Goal: Transaction & Acquisition: Purchase product/service

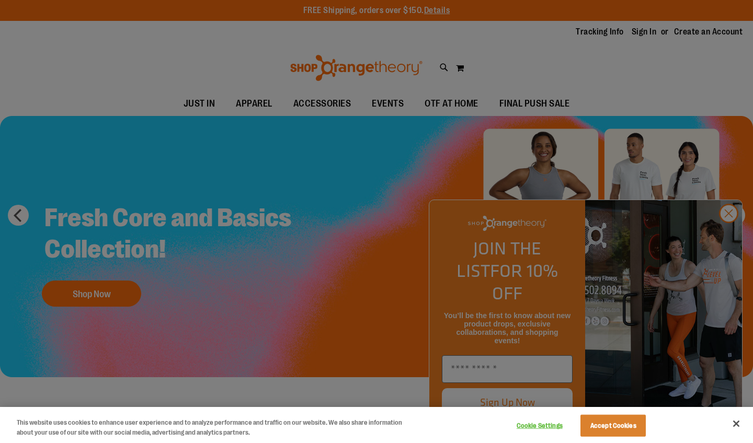
click at [624, 433] on button "Accept Cookies" at bounding box center [612, 426] width 65 height 22
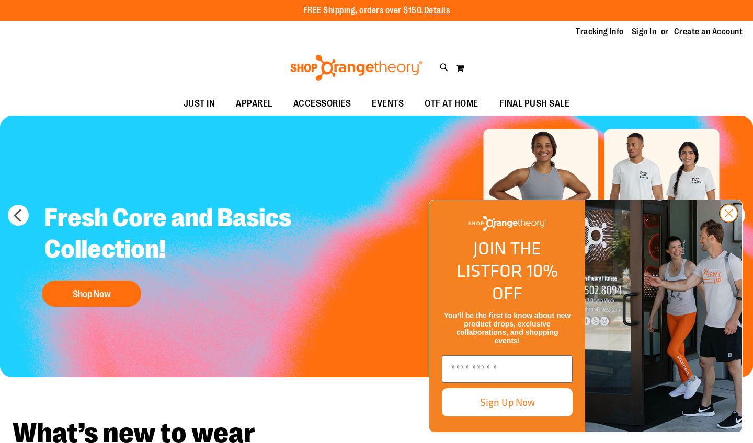
click at [728, 222] on circle "Close dialog" at bounding box center [728, 213] width 17 height 17
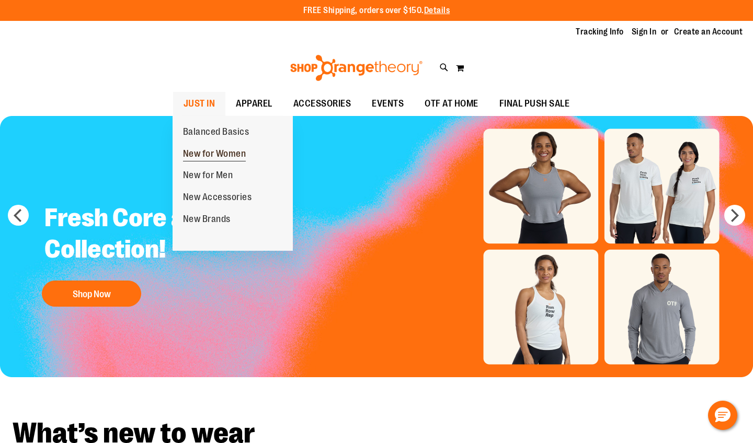
click at [210, 152] on span "New for Women" at bounding box center [214, 154] width 63 height 13
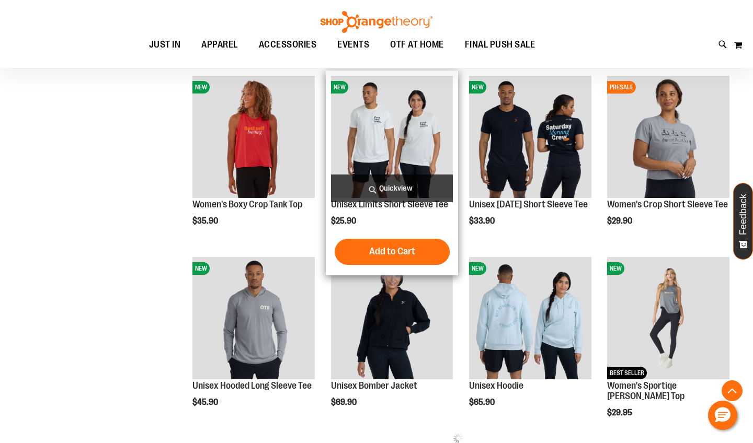
scroll to position [204, 0]
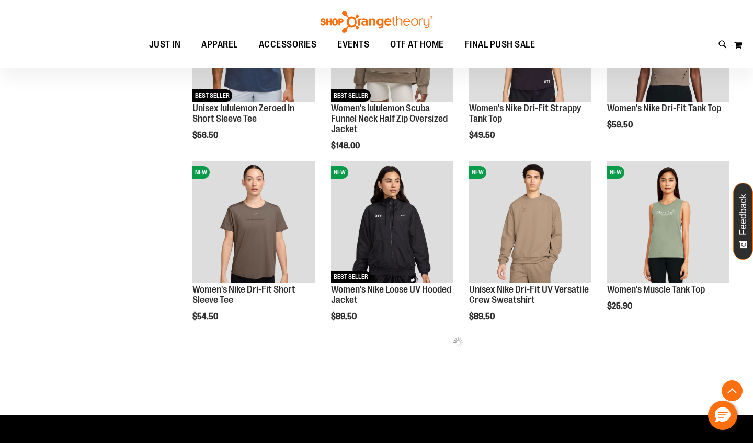
scroll to position [847, 0]
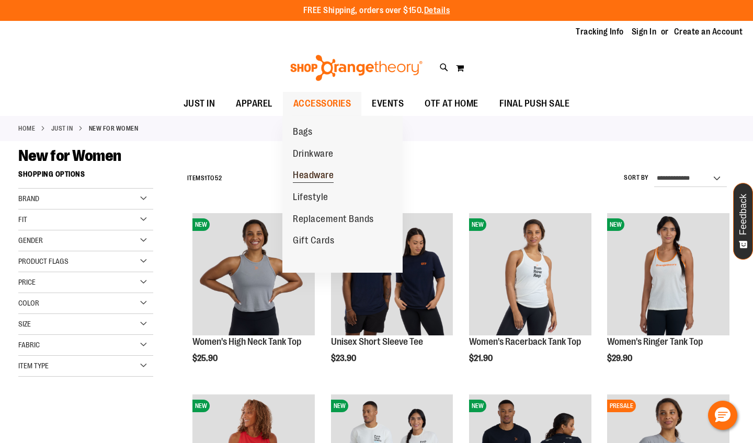
click at [307, 174] on span "Headware" at bounding box center [313, 176] width 41 height 13
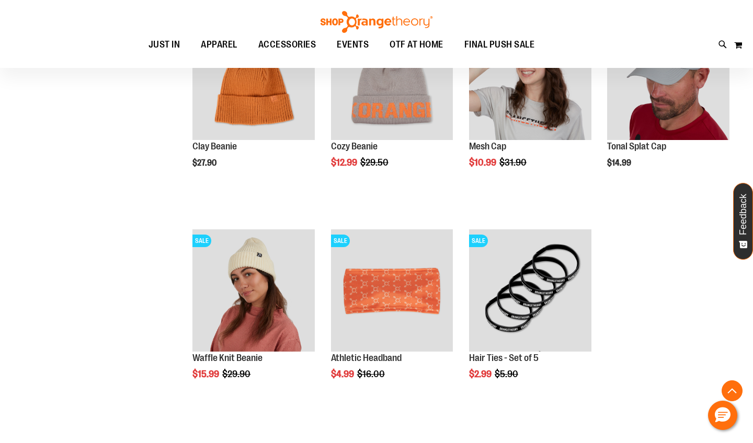
scroll to position [408, 0]
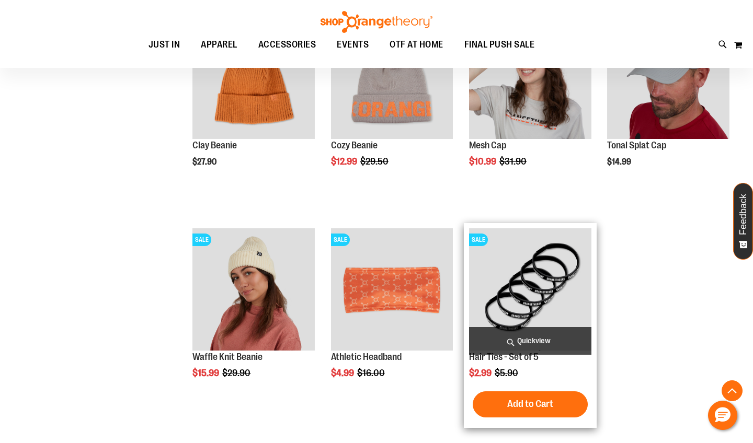
click at [529, 338] on span "Quickview" at bounding box center [530, 341] width 122 height 28
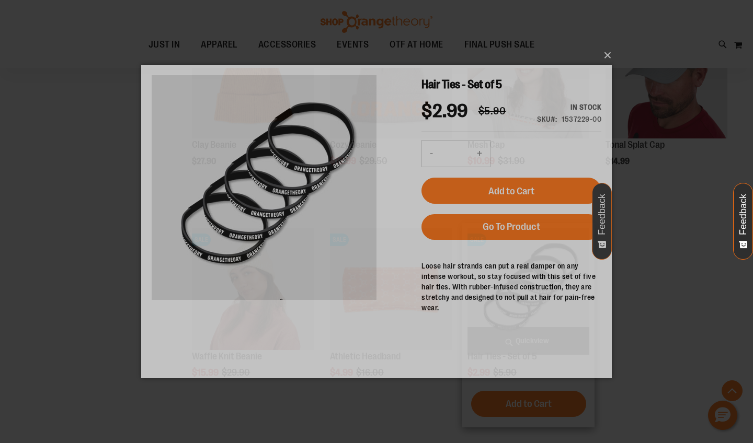
scroll to position [0, 0]
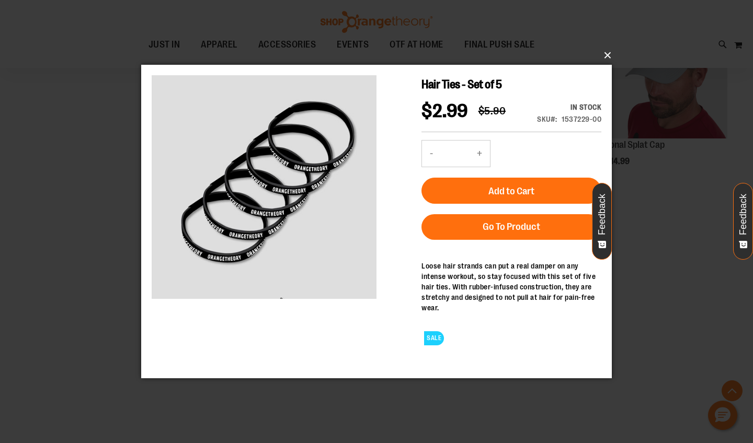
click at [609, 51] on button "×" at bounding box center [379, 55] width 471 height 23
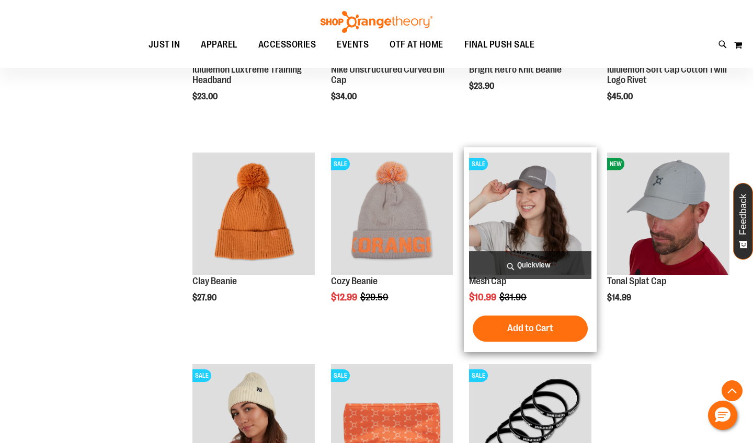
scroll to position [271, 0]
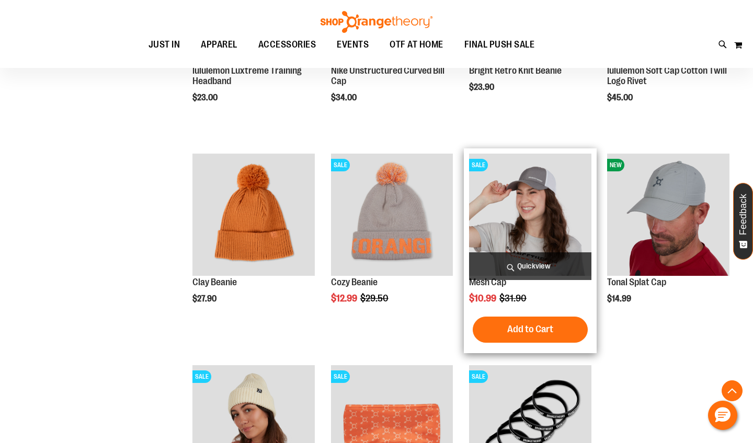
click at [510, 239] on img "product" at bounding box center [530, 215] width 122 height 122
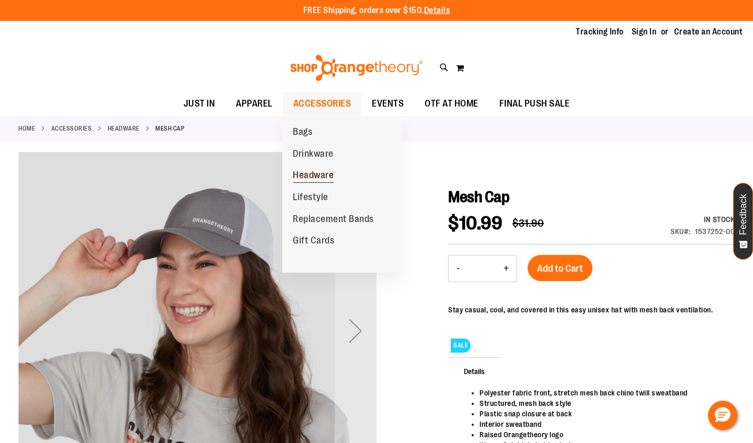
click at [318, 177] on span "Headware" at bounding box center [313, 176] width 41 height 13
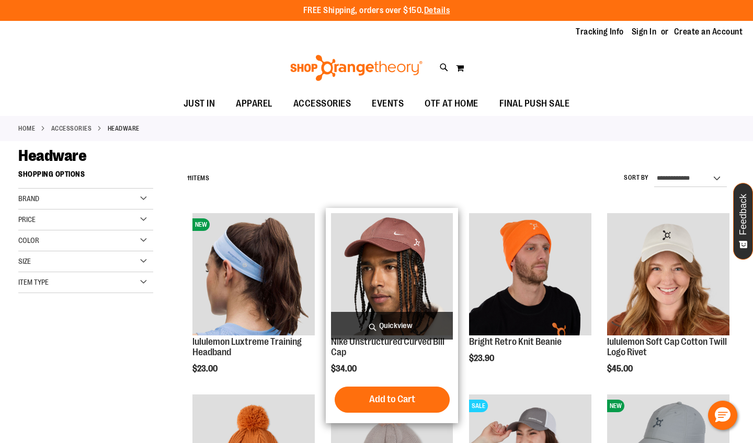
click at [404, 245] on img "product" at bounding box center [392, 274] width 122 height 122
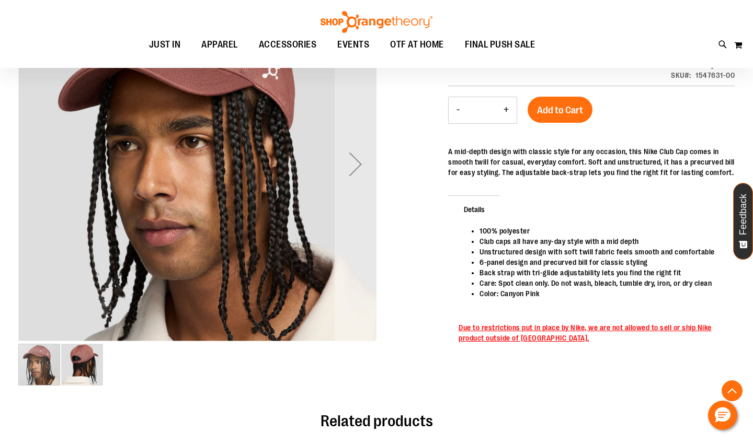
scroll to position [174, 0]
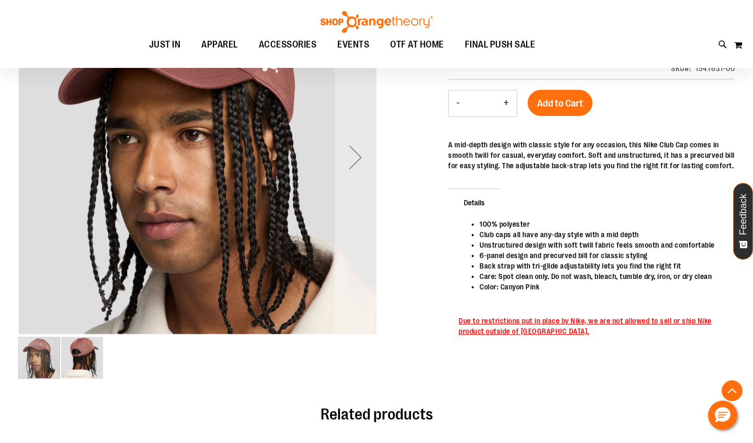
click at [91, 359] on img "image 2 of 2" at bounding box center [82, 358] width 42 height 42
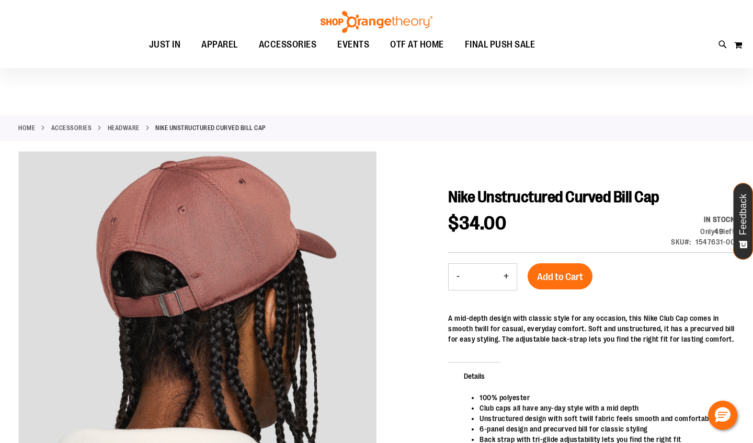
scroll to position [0, 0]
